Goal: Information Seeking & Learning: Learn about a topic

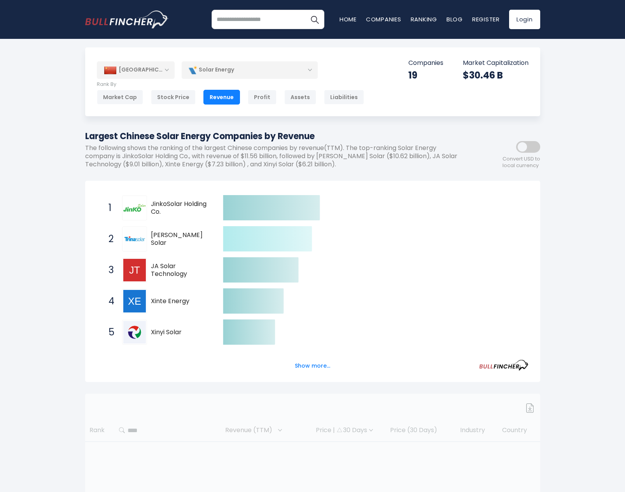
scroll to position [5, 0]
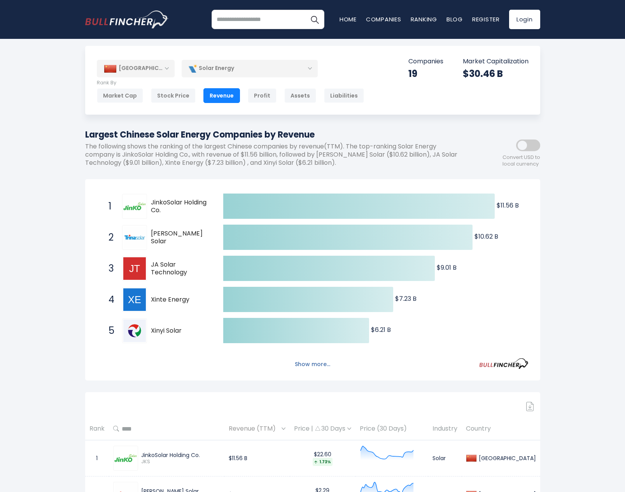
click at [303, 364] on button "Show more..." at bounding box center [312, 364] width 45 height 13
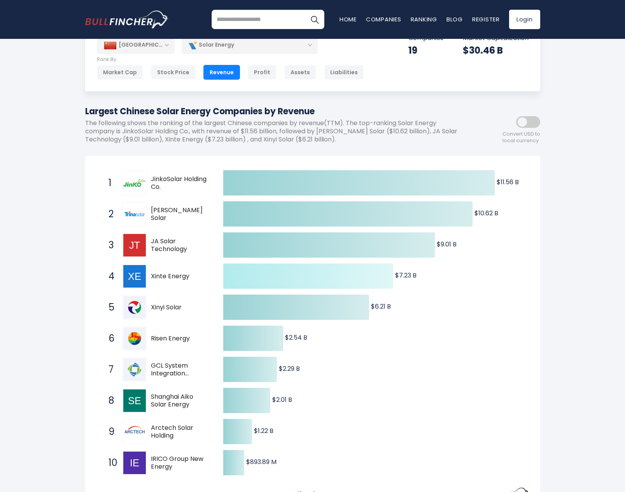
scroll to position [0, 0]
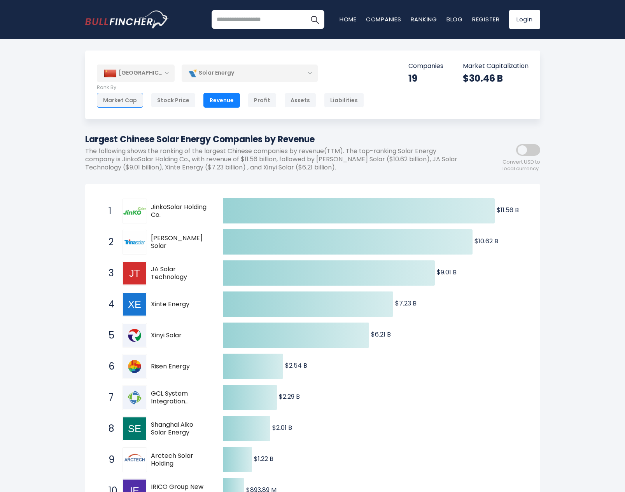
click at [136, 97] on div "Market Cap" at bounding box center [120, 100] width 46 height 15
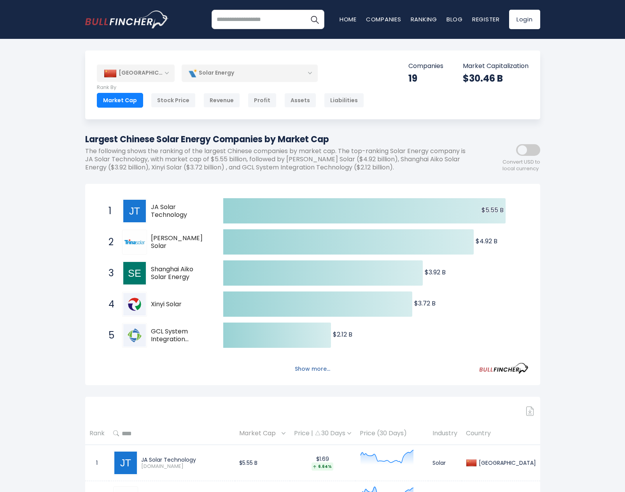
click at [298, 368] on button "Show more..." at bounding box center [312, 369] width 45 height 13
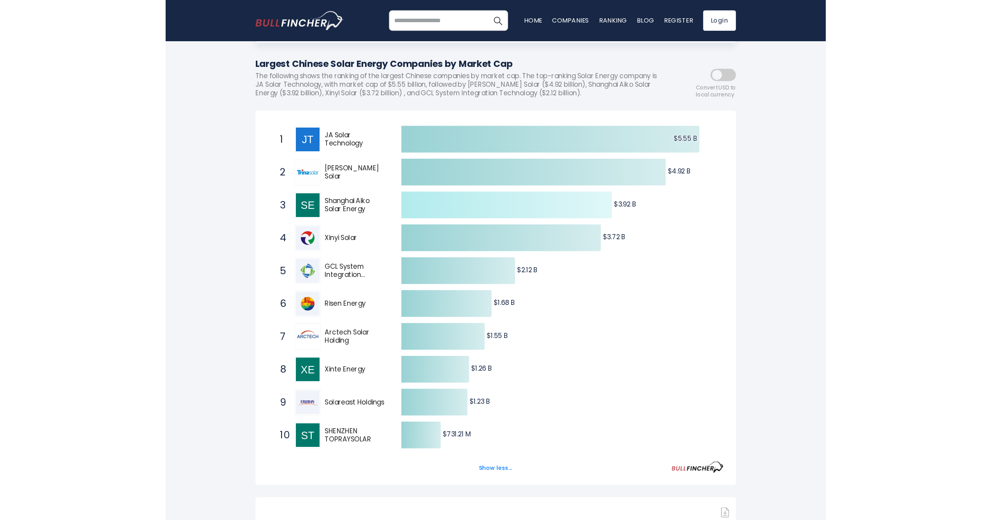
scroll to position [44, 0]
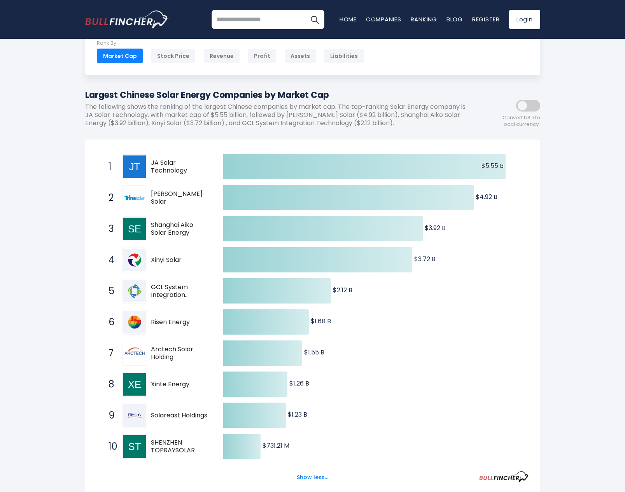
click at [524, 106] on span at bounding box center [528, 106] width 24 height 12
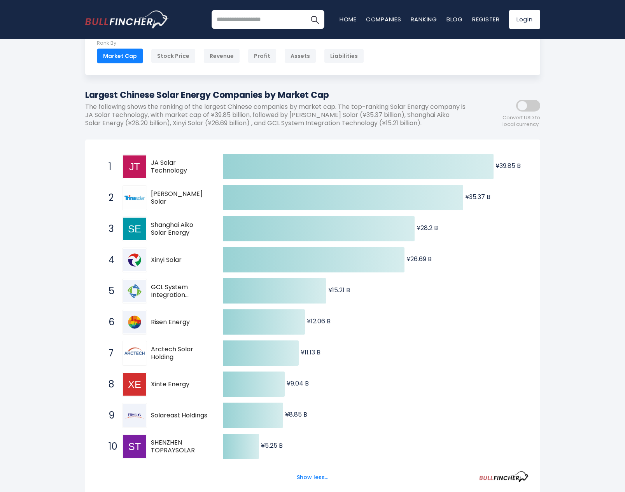
click at [531, 112] on div "Convert USD to local currency" at bounding box center [505, 111] width 70 height 34
